Goal: Task Accomplishment & Management: Complete application form

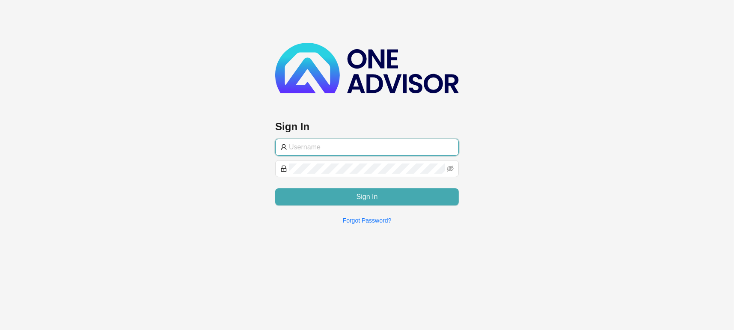
type input "[EMAIL_ADDRESS][DOMAIN_NAME]"
click at [413, 196] on button "Sign In" at bounding box center [367, 196] width 184 height 17
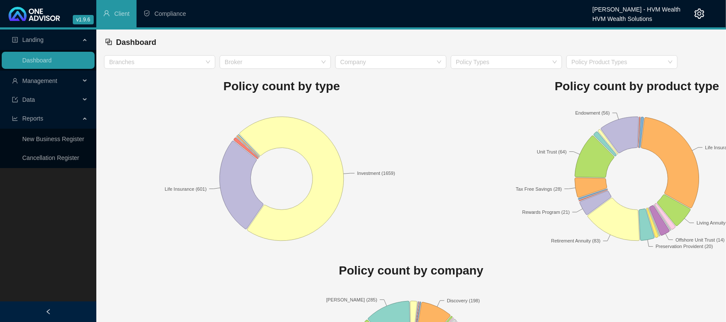
click at [34, 74] on span "Management" at bounding box center [46, 80] width 68 height 17
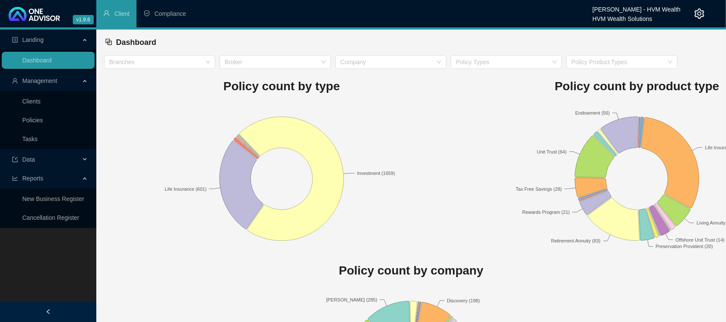
click at [29, 110] on ul "Clients Policies Tasks" at bounding box center [48, 120] width 96 height 58
click at [29, 105] on link "Clients" at bounding box center [31, 101] width 18 height 7
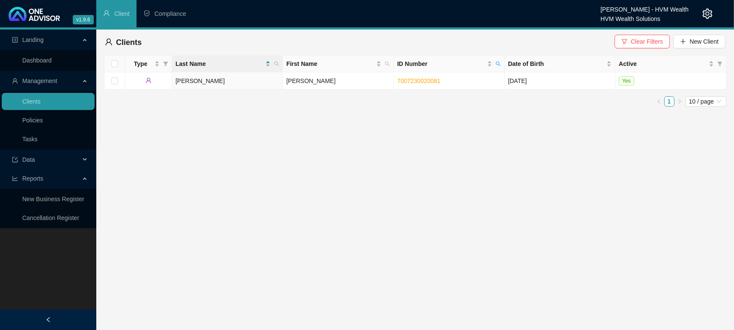
click at [656, 48] on span "Clear Filters New Client" at bounding box center [669, 42] width 111 height 15
click at [659, 37] on span "Clear Filters" at bounding box center [647, 41] width 32 height 9
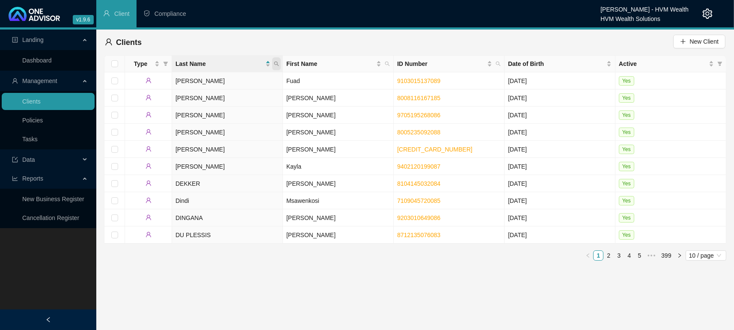
click at [273, 63] on span at bounding box center [276, 63] width 9 height 13
type input "[PERSON_NAME]"
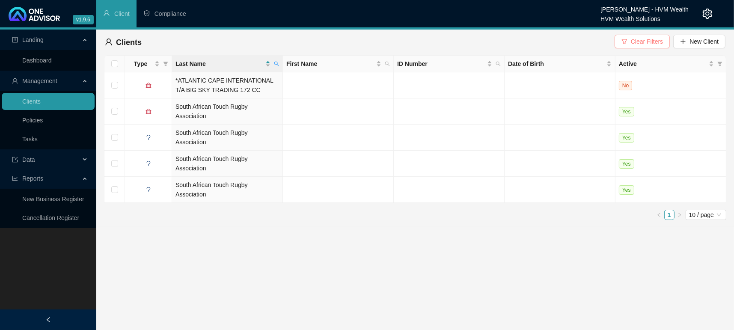
click at [649, 41] on span "Clear Filters" at bounding box center [647, 41] width 32 height 9
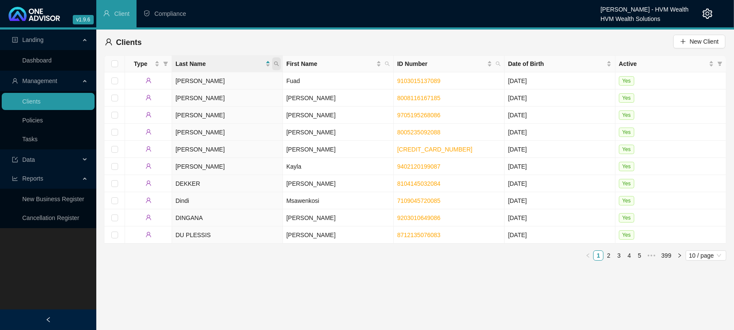
click at [279, 63] on icon "search" at bounding box center [276, 63] width 5 height 5
click at [217, 83] on input "text" at bounding box center [237, 82] width 80 height 14
type input "[PERSON_NAME]"
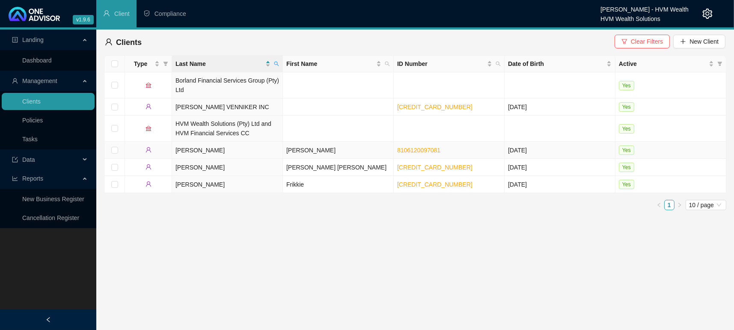
click at [169, 152] on td at bounding box center [148, 150] width 47 height 17
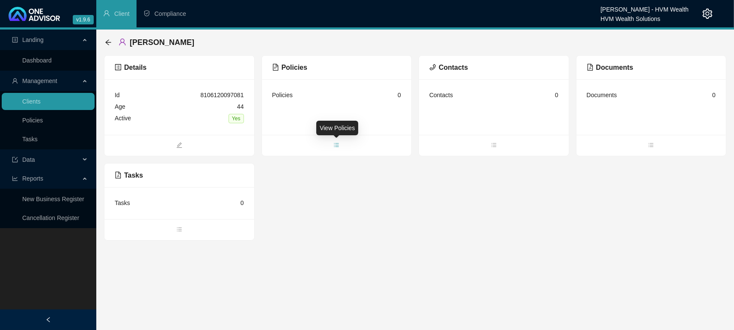
click at [333, 145] on icon "bars" at bounding box center [336, 145] width 6 height 6
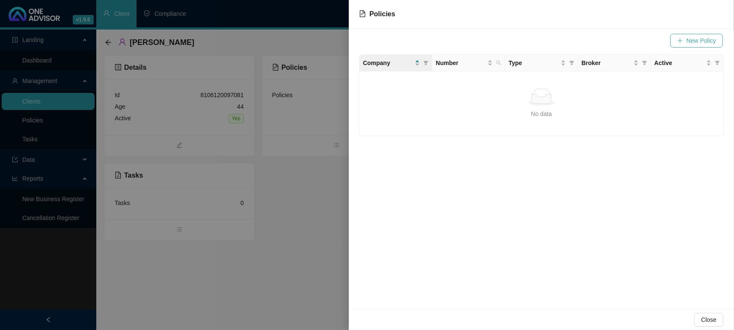
click at [712, 34] on button "New Policy" at bounding box center [696, 41] width 53 height 14
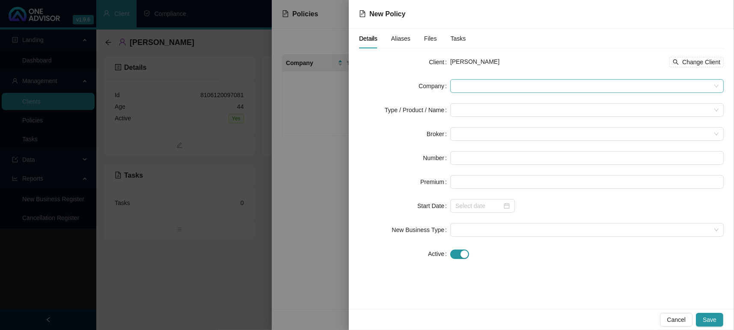
click at [516, 79] on div at bounding box center [586, 86] width 273 height 14
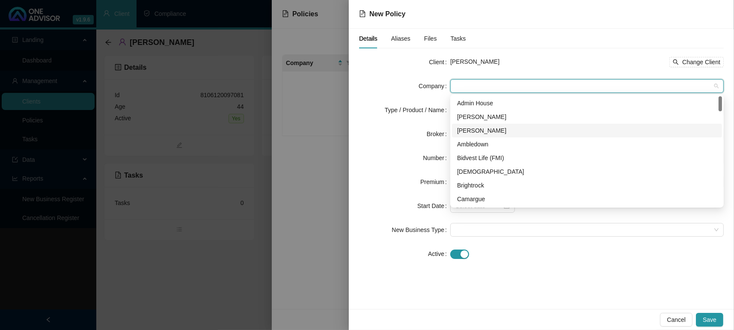
click at [471, 127] on div "[PERSON_NAME]" at bounding box center [587, 130] width 260 height 9
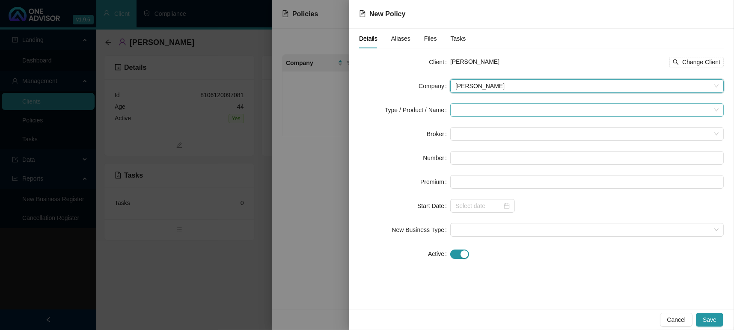
click at [491, 105] on input "search" at bounding box center [582, 110] width 255 height 13
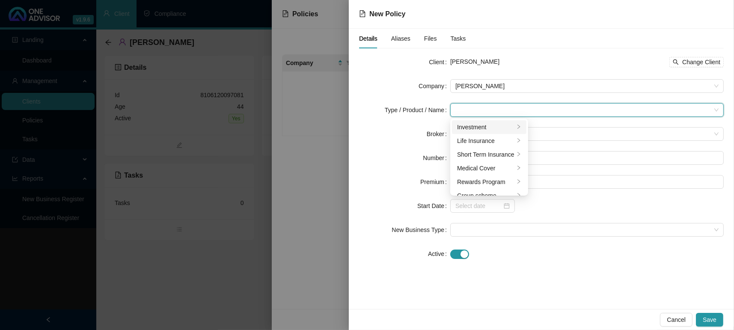
click at [484, 126] on div "Investment" at bounding box center [485, 126] width 57 height 9
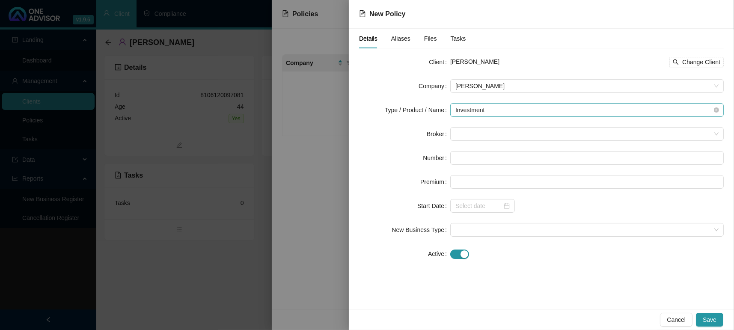
click at [488, 106] on span "Investment" at bounding box center [586, 110] width 263 height 13
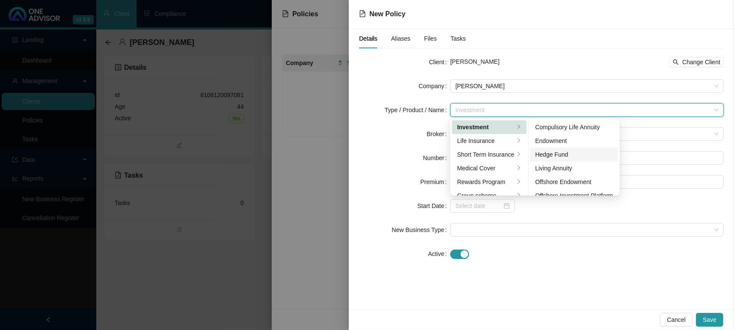
click at [568, 160] on li "Hedge Fund" at bounding box center [574, 155] width 88 height 14
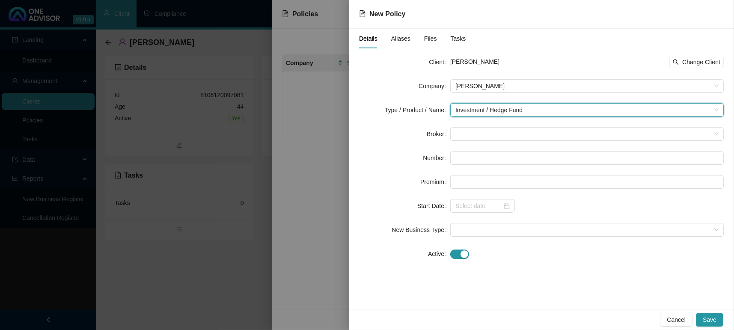
click at [504, 101] on form "Client [PERSON_NAME] Change Client Company [PERSON_NAME] Type / Product / Name …" at bounding box center [541, 157] width 365 height 205
click at [508, 108] on span "Investment / Hedge Fund" at bounding box center [586, 110] width 263 height 13
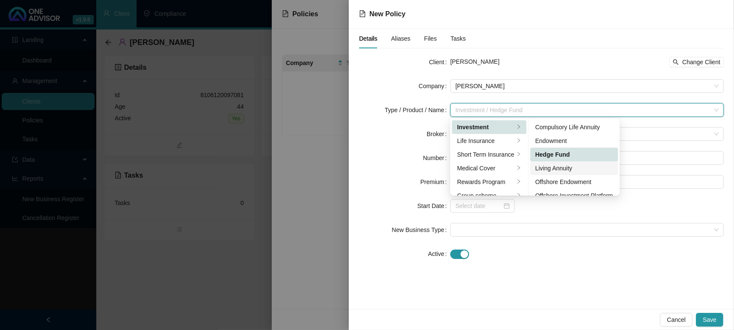
click at [569, 163] on div "Living Annuity" at bounding box center [574, 167] width 78 height 9
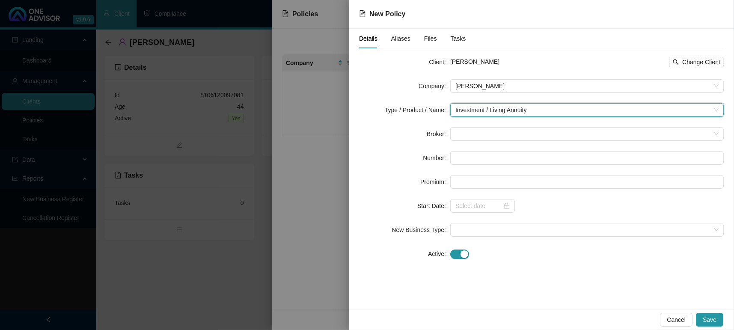
click at [438, 113] on label "Type / Product / Name" at bounding box center [417, 110] width 65 height 14
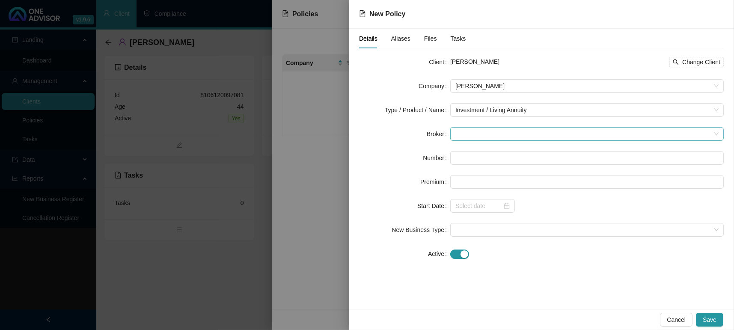
click at [510, 128] on span at bounding box center [586, 134] width 263 height 13
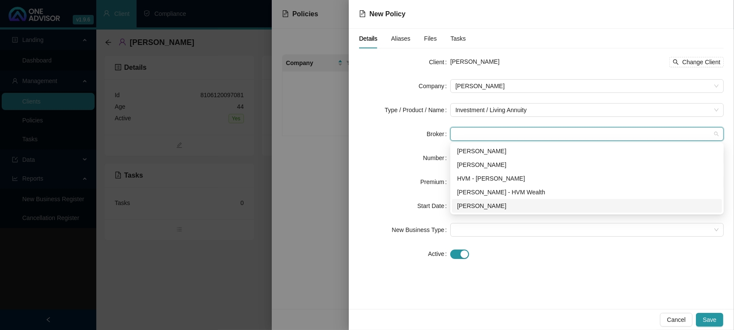
click at [472, 199] on div "[PERSON_NAME]" at bounding box center [587, 206] width 270 height 14
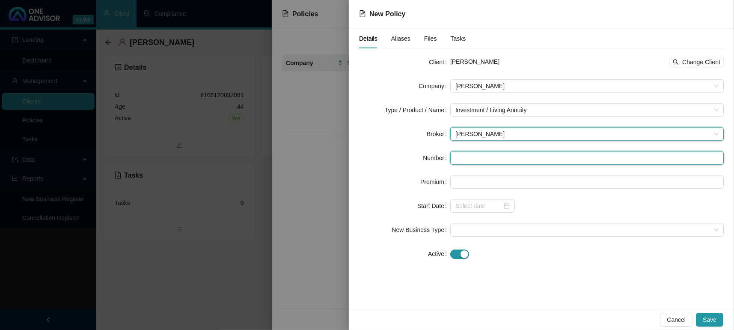
click at [472, 160] on input "text" at bounding box center [586, 158] width 273 height 14
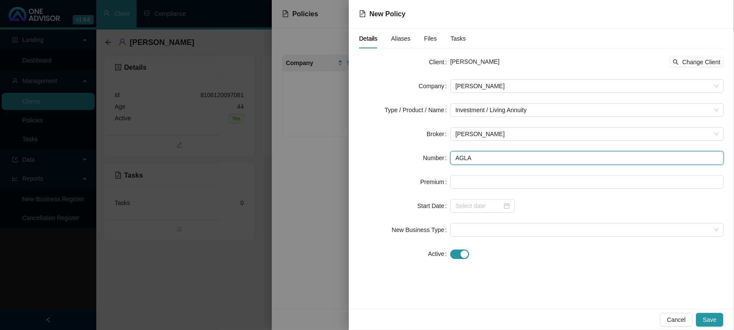
click at [484, 157] on input "AGLA" at bounding box center [586, 158] width 273 height 14
type input "A"
paste input "AGLP1183326"
type input "AGLP1183326"
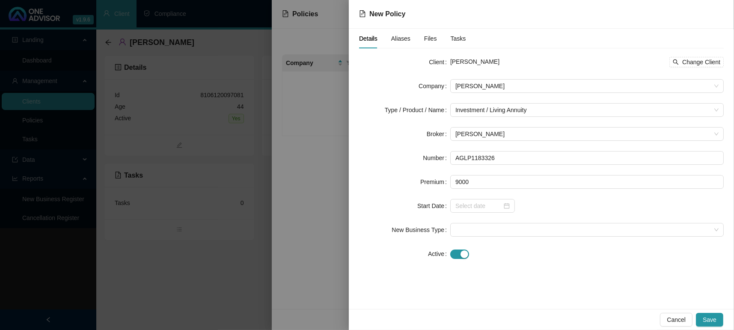
type input "9000.00"
click at [540, 195] on form "Client [PERSON_NAME] Change Client Company [PERSON_NAME] Type / Product / Name …" at bounding box center [541, 157] width 365 height 205
click at [506, 202] on div at bounding box center [482, 205] width 54 height 9
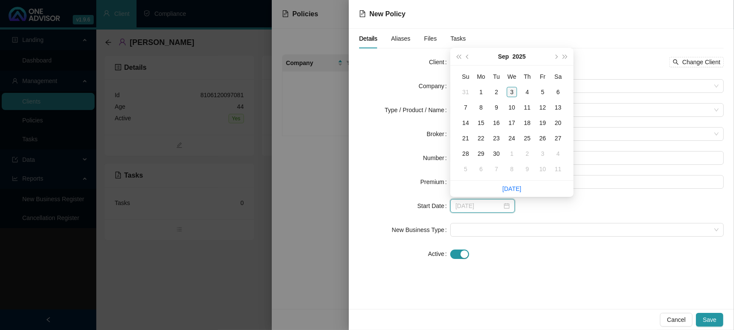
type input "[DATE]"
click at [513, 93] on div "3" at bounding box center [512, 92] width 10 height 10
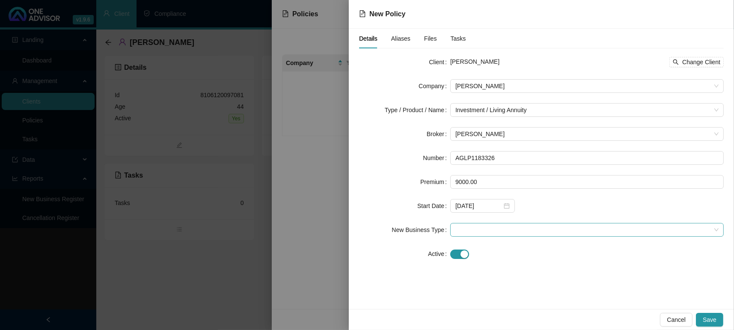
click at [502, 230] on span at bounding box center [586, 229] width 263 height 13
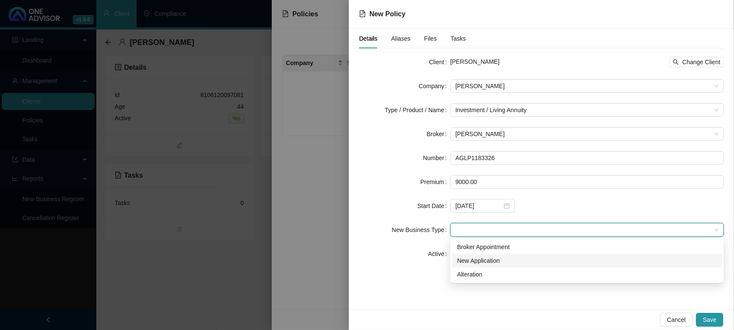
click at [484, 264] on div "New Application" at bounding box center [587, 260] width 260 height 9
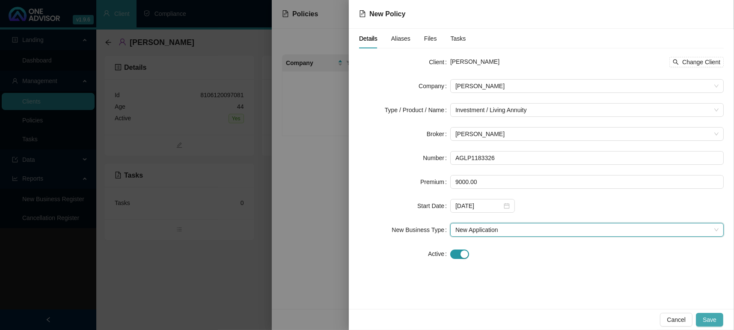
click at [701, 316] on button "Save" at bounding box center [709, 320] width 27 height 14
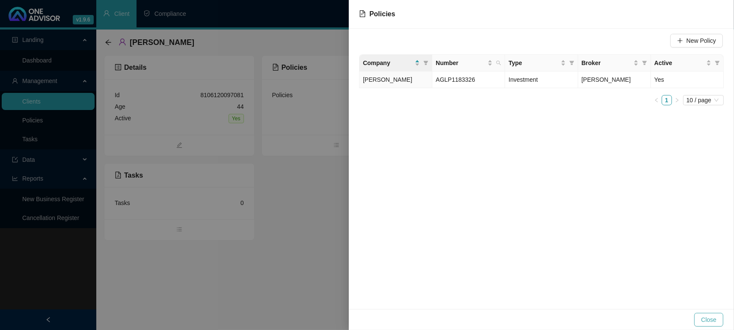
click at [702, 319] on span "Close" at bounding box center [708, 319] width 15 height 9
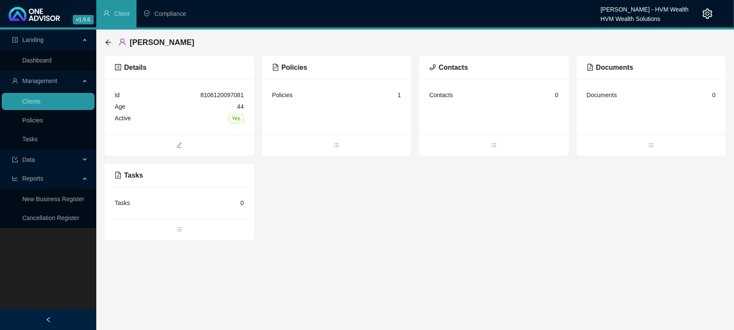
click at [467, 237] on div "Details Id 8106120097081 Age [DEMOGRAPHIC_DATA] Active Yes Policies Policies 1 …" at bounding box center [415, 147] width 622 height 185
click at [42, 57] on link "Dashboard" at bounding box center [37, 60] width 30 height 7
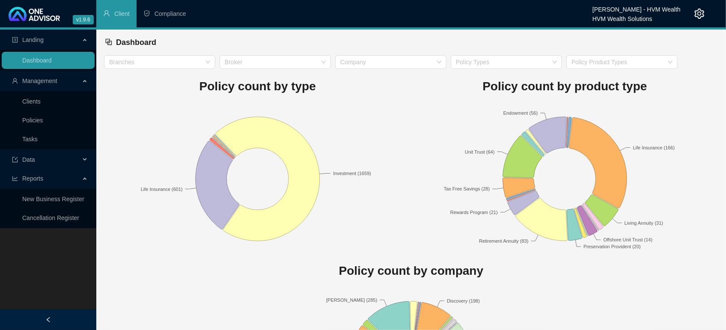
click at [306, 212] on icon at bounding box center [268, 179] width 104 height 124
click at [419, 124] on rect at bounding box center [564, 179] width 307 height 150
click at [66, 37] on span "Landing" at bounding box center [46, 39] width 68 height 17
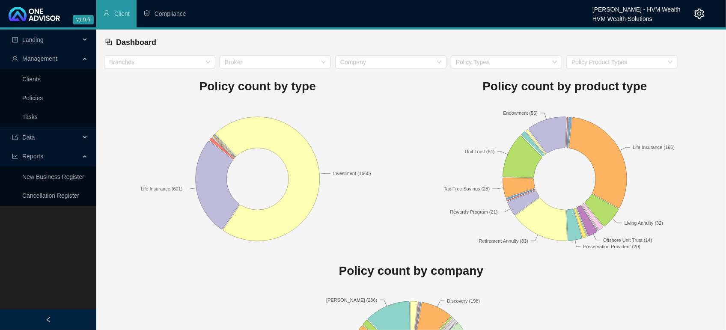
click at [52, 58] on span "Management" at bounding box center [39, 58] width 35 height 7
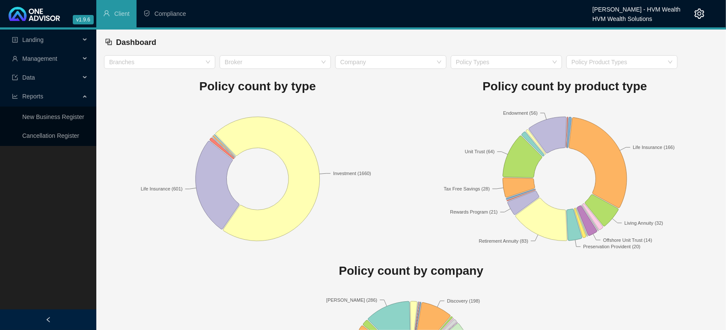
click at [51, 57] on span "Management" at bounding box center [39, 58] width 35 height 7
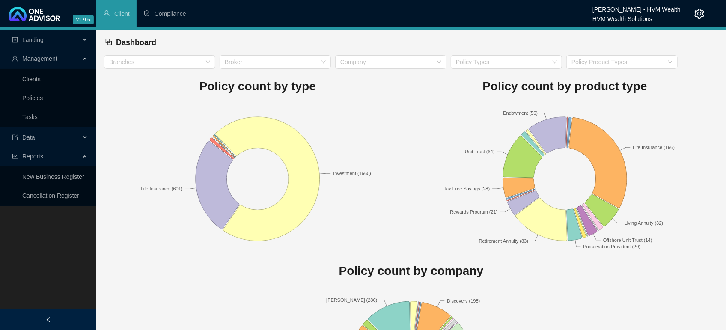
click at [48, 36] on span "Landing" at bounding box center [46, 39] width 68 height 17
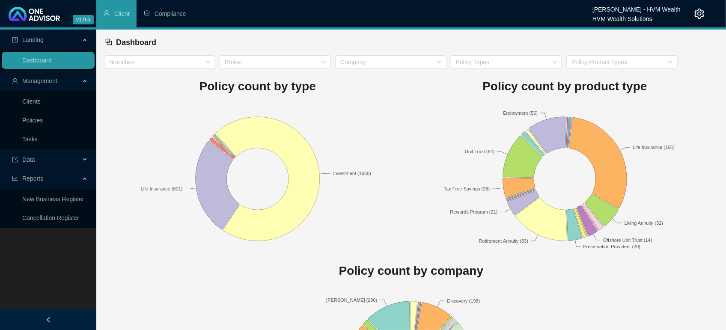
click at [51, 48] on span "Landing" at bounding box center [46, 39] width 68 height 17
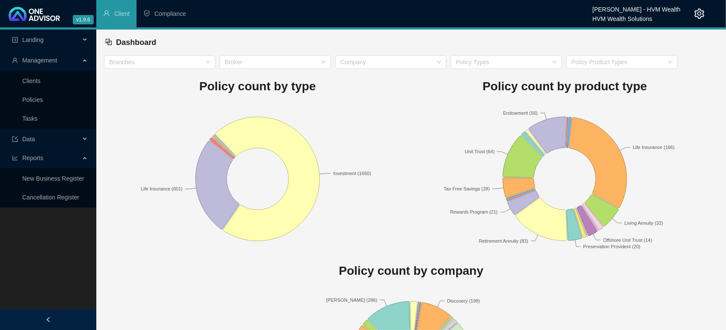
click at [50, 54] on span "Management" at bounding box center [46, 60] width 68 height 17
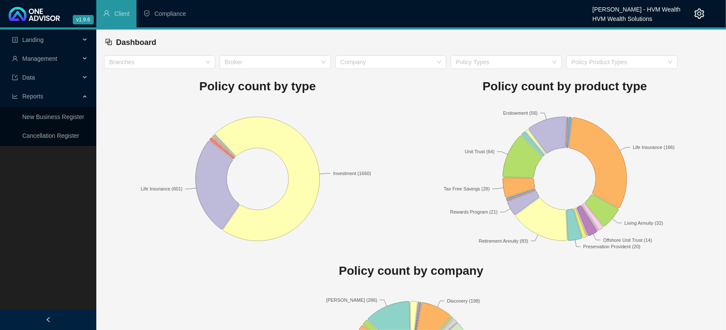
click at [53, 58] on span "Management" at bounding box center [39, 58] width 35 height 7
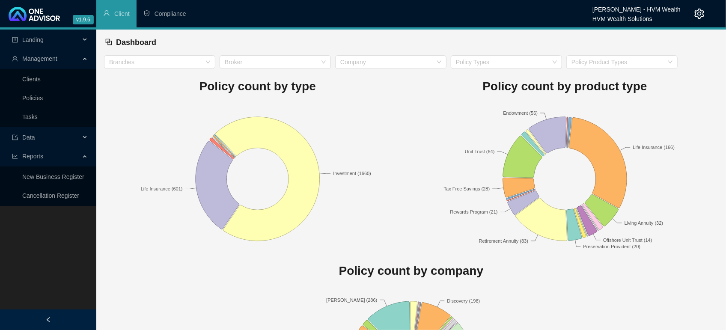
click at [42, 41] on span "Landing" at bounding box center [32, 39] width 21 height 7
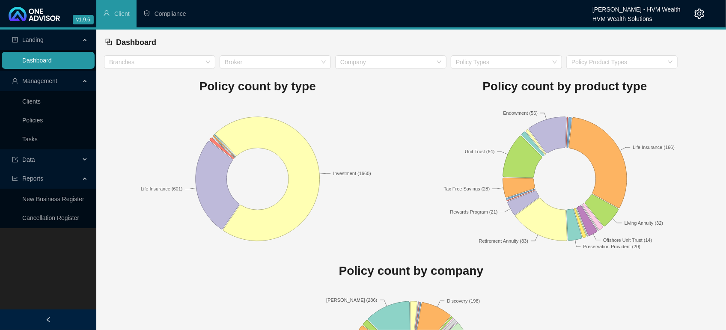
click at [42, 57] on link "Dashboard" at bounding box center [37, 60] width 30 height 7
click at [319, 52] on div "Dashboard" at bounding box center [411, 43] width 614 height 26
click at [478, 102] on div "Policy count by product type Endowment (56) Life Insurance (166) Living Annuity…" at bounding box center [564, 161] width 307 height 185
click at [325, 99] on div "Policy count by type Investment (1660) Life Insurance (601)" at bounding box center [257, 161] width 307 height 185
